Goal: Transaction & Acquisition: Purchase product/service

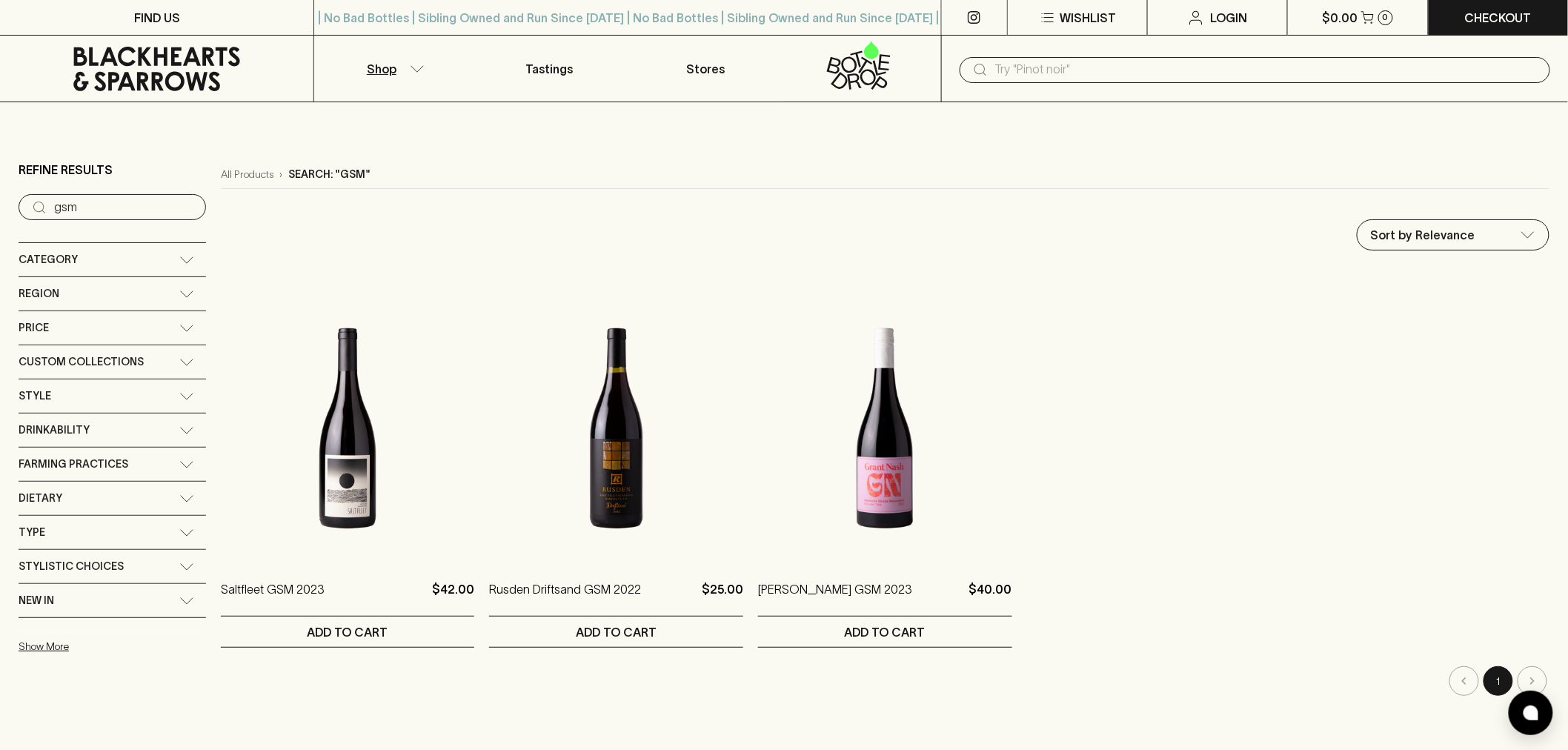
click at [999, 66] on input "text" at bounding box center [1267, 70] width 543 height 24
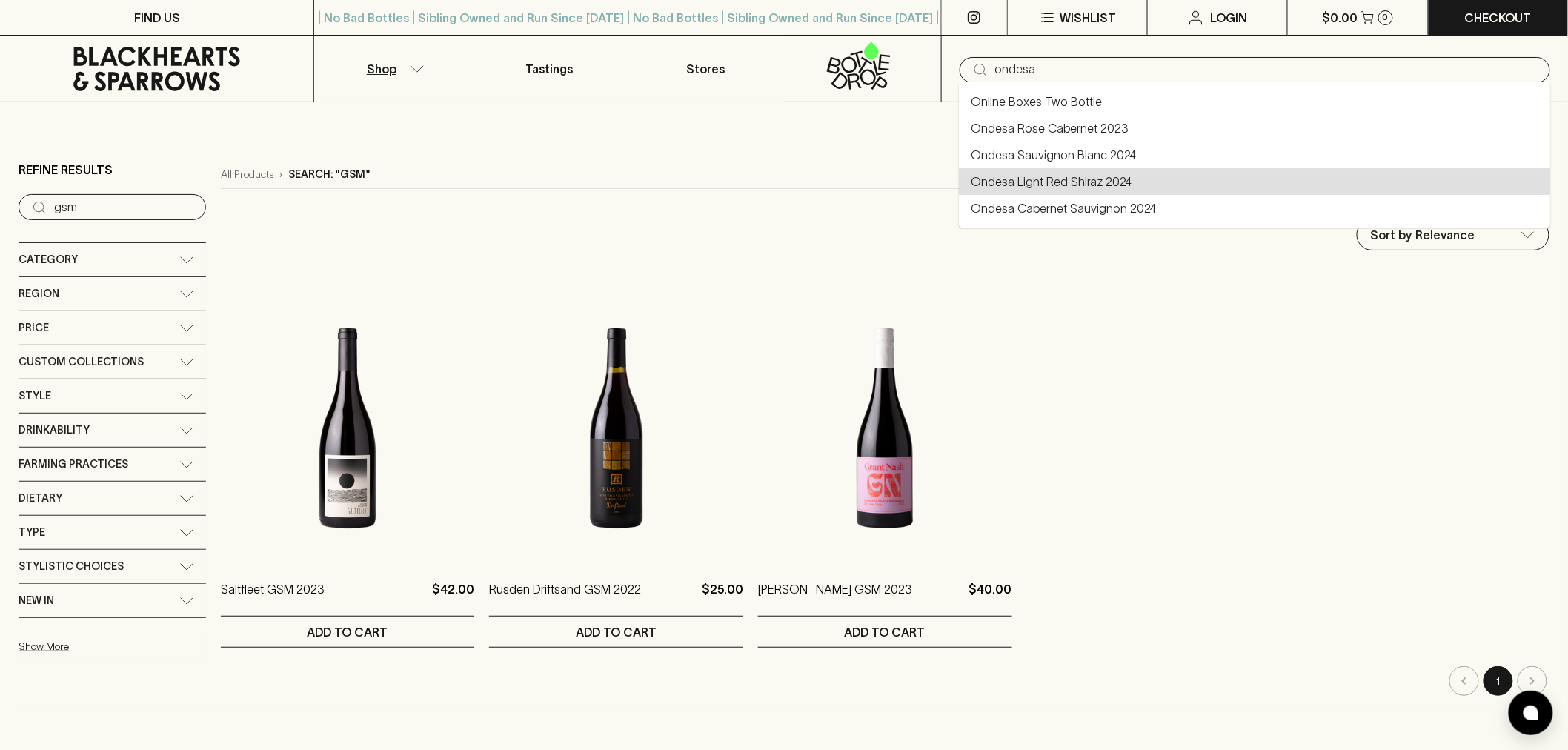
type input "Ondesa Light Red Shiraz 2024"
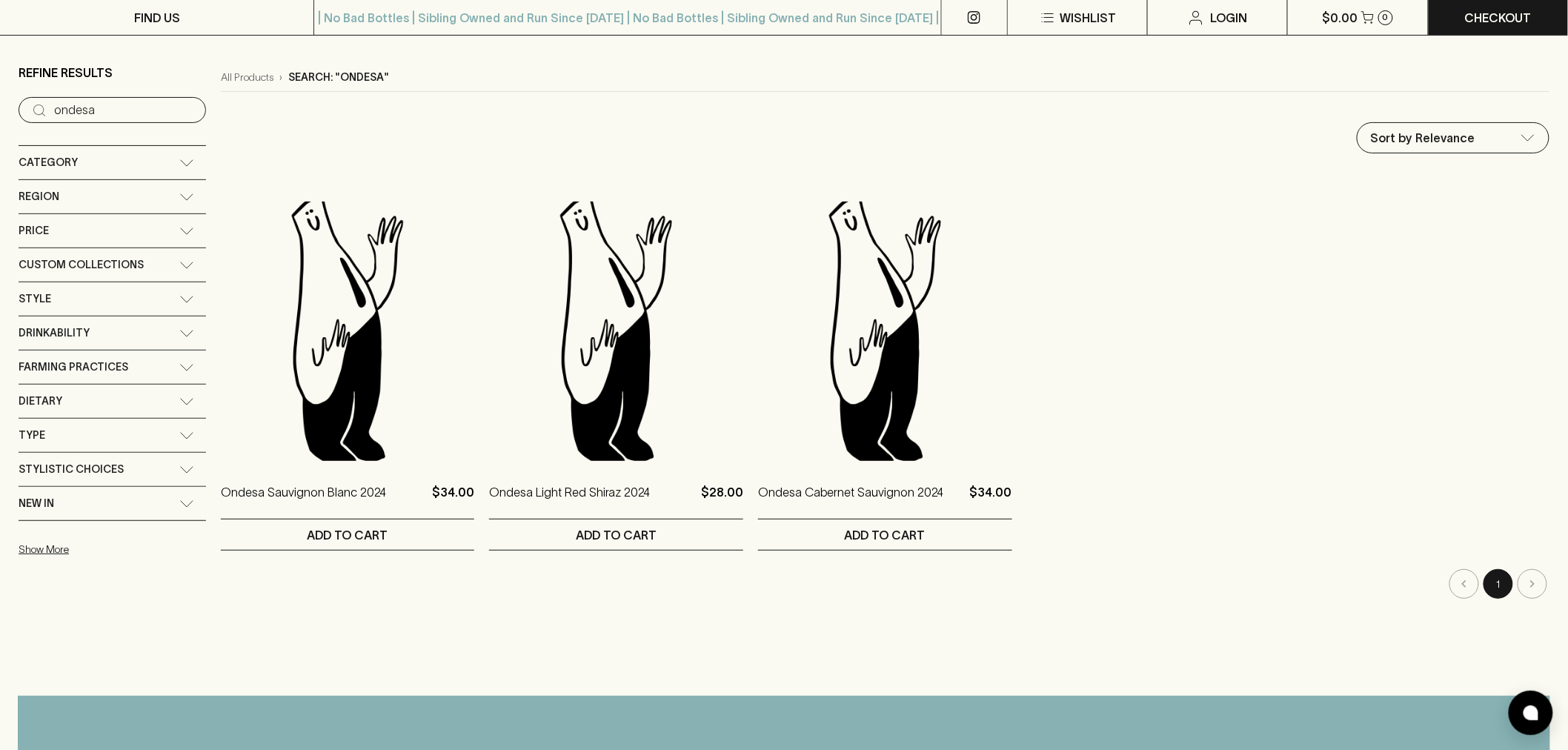
scroll to position [330, 0]
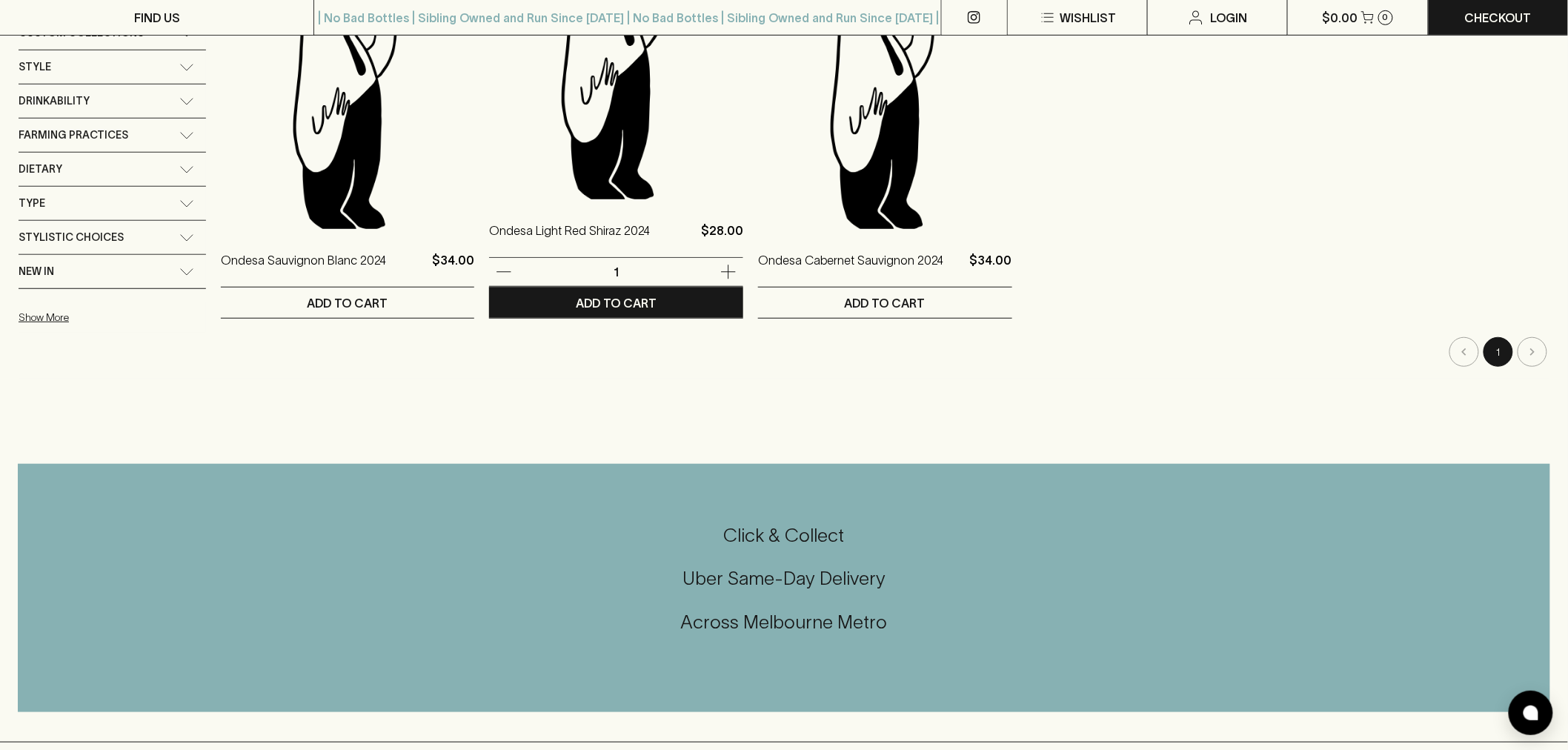
click at [605, 98] on img at bounding box center [616, 70] width 254 height 260
